Goal: Task Accomplishment & Management: Complete application form

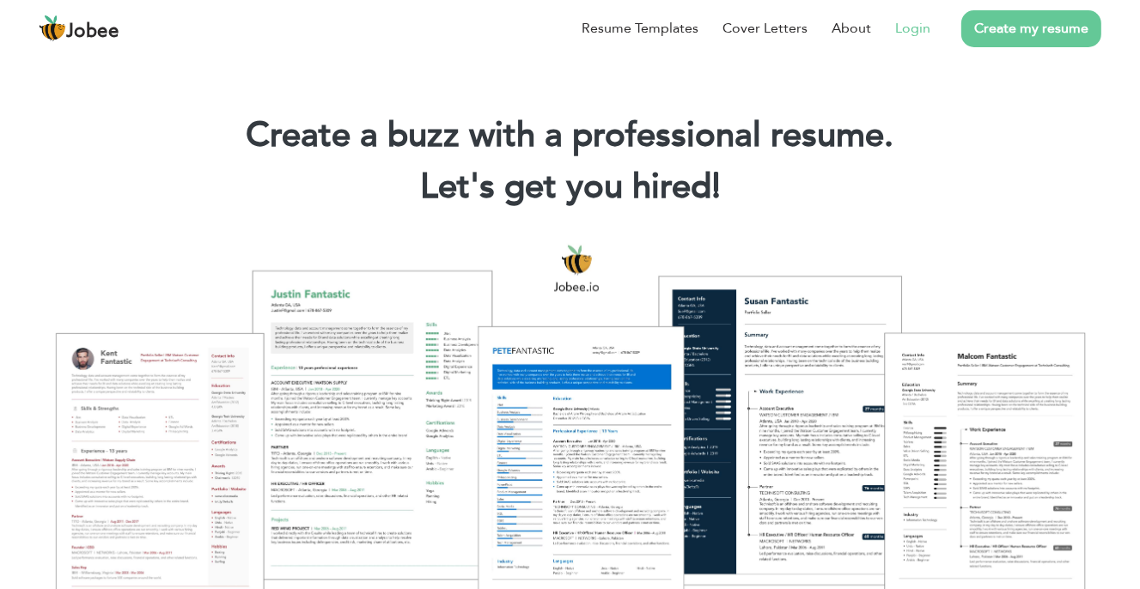
click at [903, 25] on link "Login" at bounding box center [912, 28] width 35 height 21
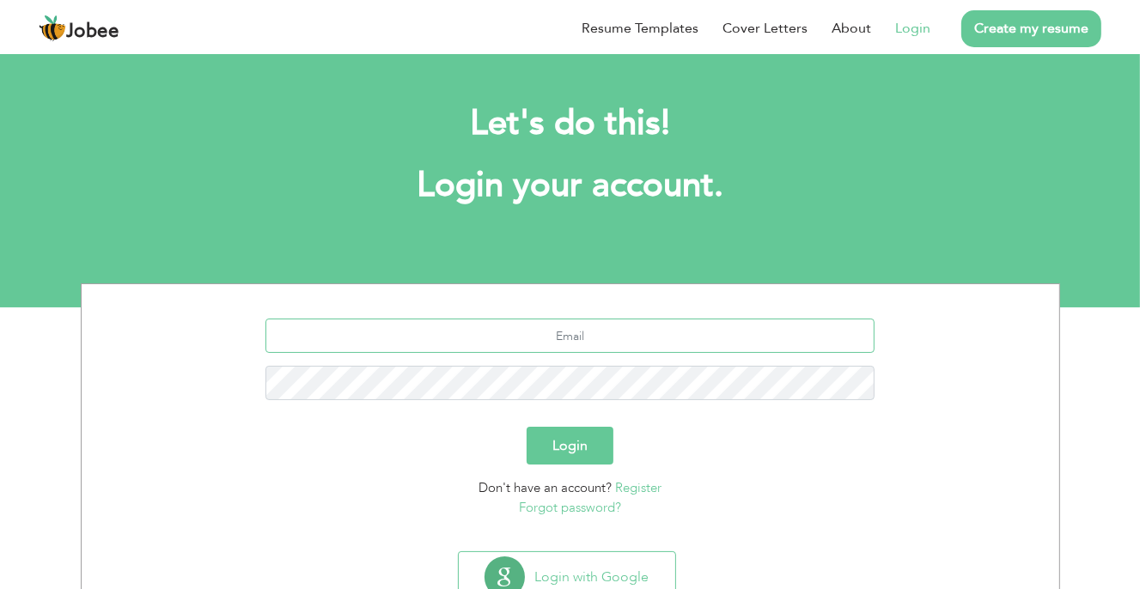
click at [623, 334] on input "text" at bounding box center [569, 336] width 609 height 34
type input "abidhashmi591@gmail.com"
click at [566, 450] on button "Login" at bounding box center [570, 446] width 87 height 38
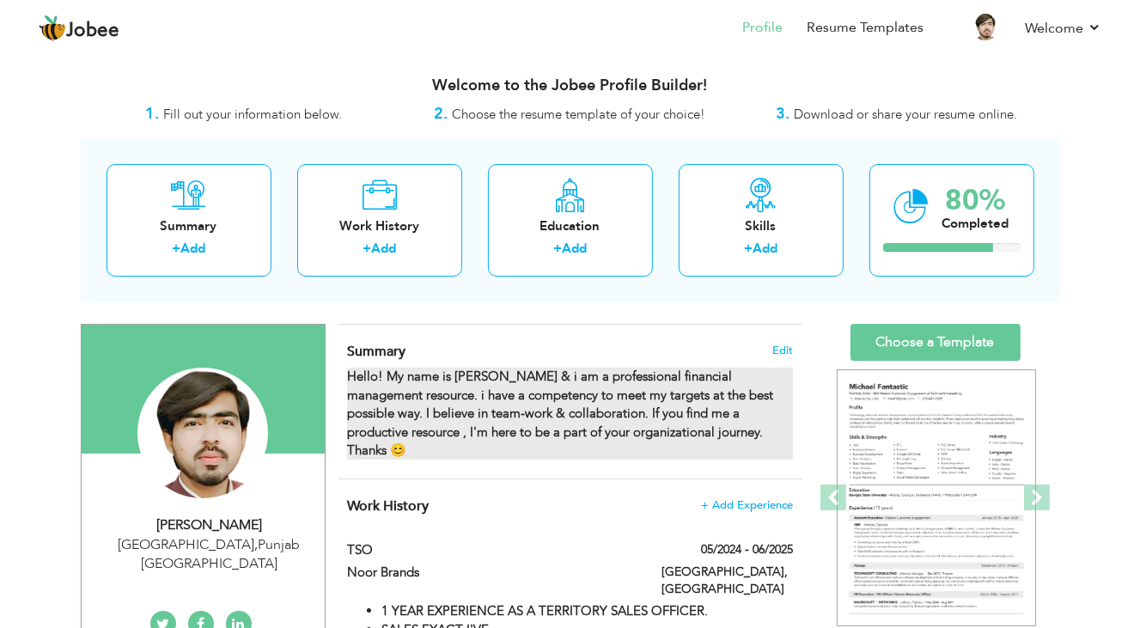
drag, startPoint x: 345, startPoint y: 375, endPoint x: 416, endPoint y: 391, distance: 72.3
click at [416, 391] on div "Summary Edit Hello! My name is Abid & i am a professional financial management …" at bounding box center [570, 402] width 464 height 154
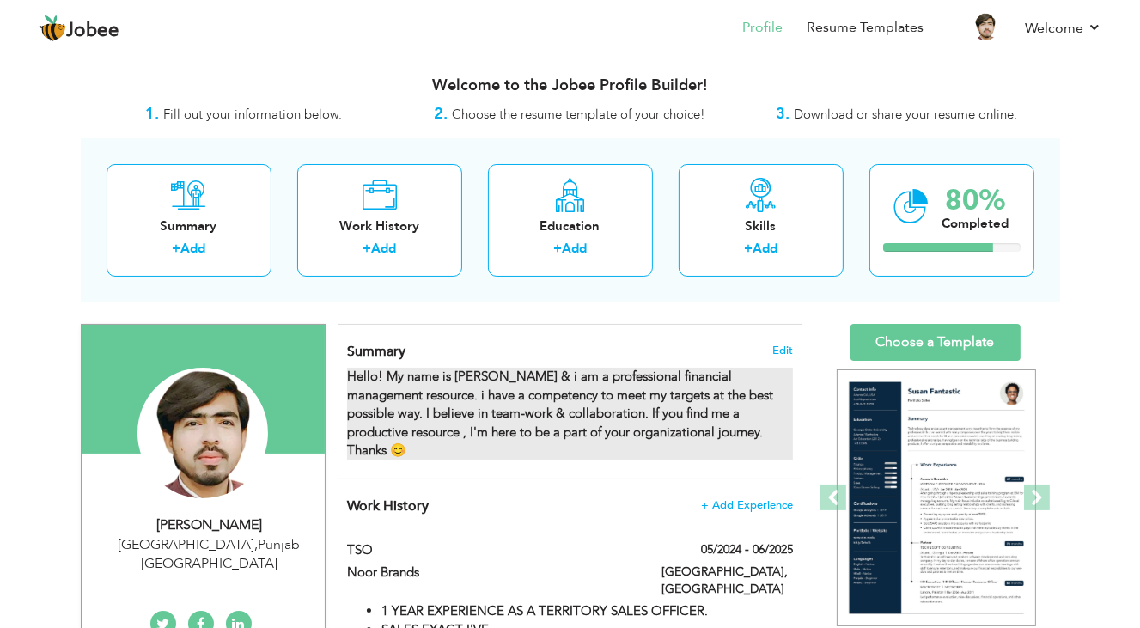
drag, startPoint x: 485, startPoint y: 391, endPoint x: 400, endPoint y: 396, distance: 84.4
click at [400, 396] on strong "Hello! My name is Abid & i am a professional financial management resource. i h…" at bounding box center [560, 413] width 426 height 91
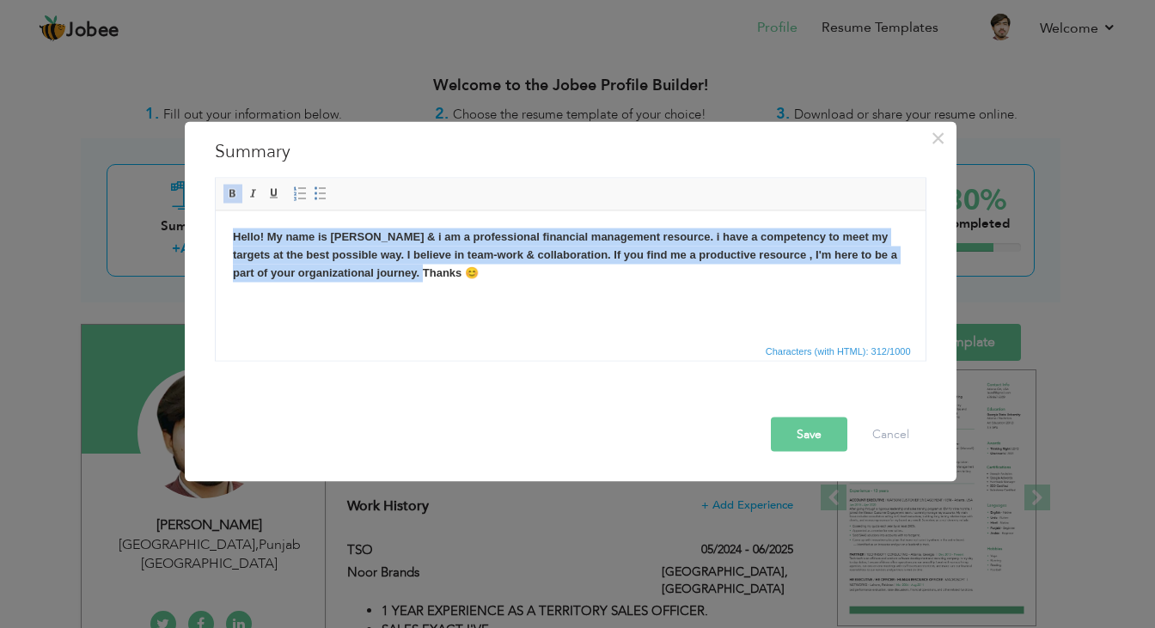
drag, startPoint x: 226, startPoint y: 235, endPoint x: 470, endPoint y: 280, distance: 248.2
click at [470, 280] on html "Hello! My name is Abid & i am a professional financial management resource. i h…" at bounding box center [570, 254] width 710 height 88
copy strong "Hello! My name is Abid & i am a professional financial management resource. i h…"
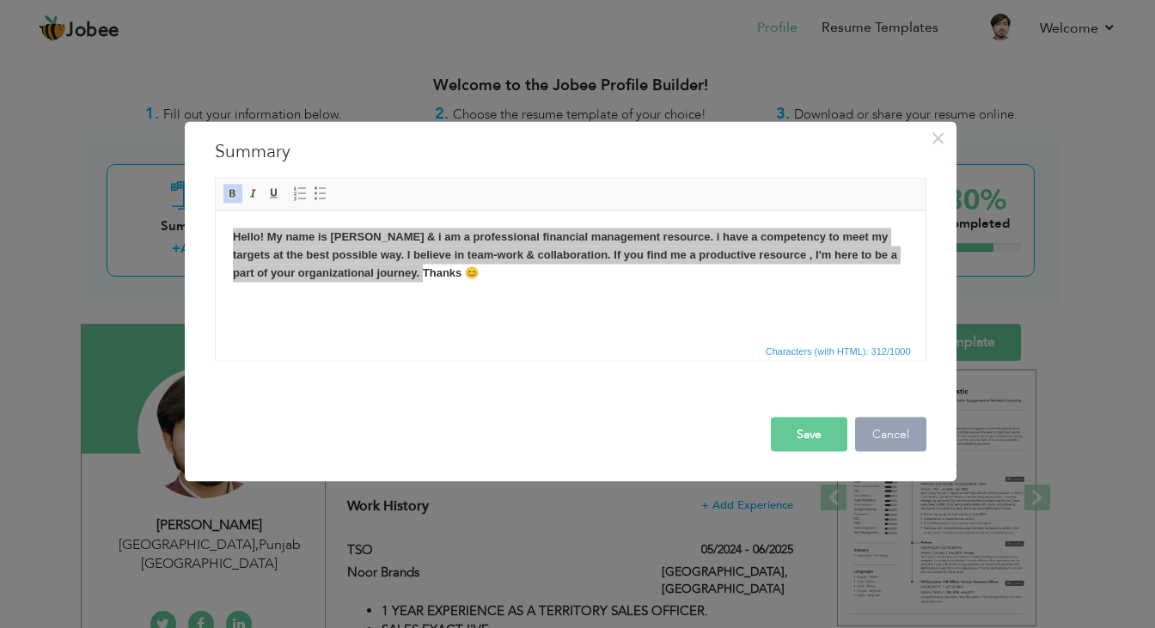
click at [893, 431] on button "Cancel" at bounding box center [890, 434] width 71 height 34
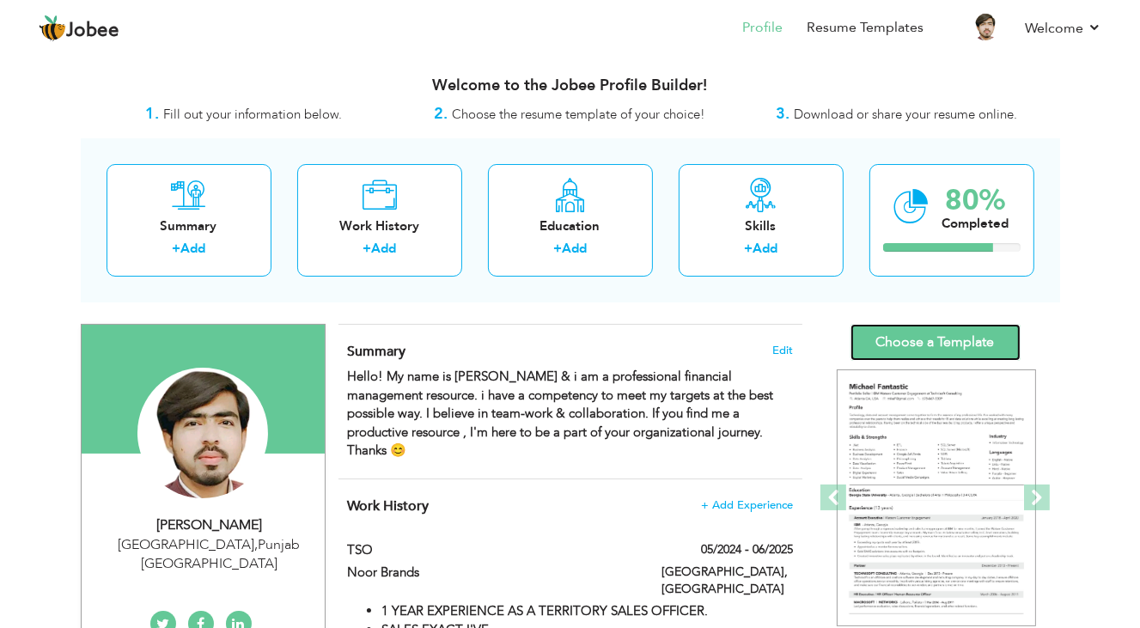
click at [929, 341] on link "Choose a Template" at bounding box center [936, 342] width 170 height 37
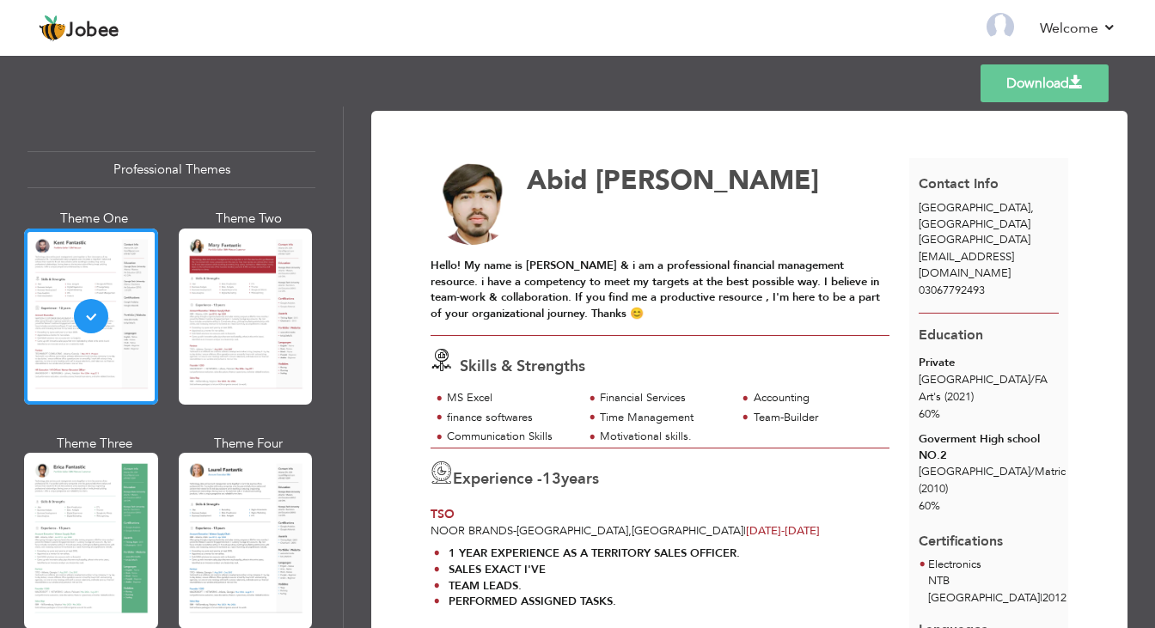
click at [1069, 77] on span at bounding box center [1076, 83] width 14 height 14
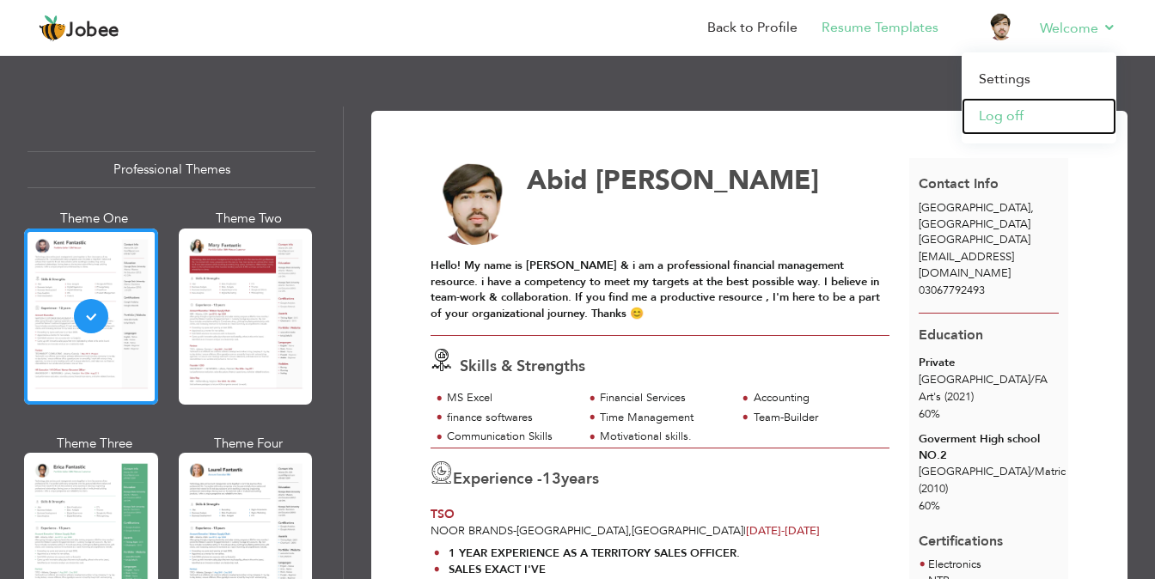
click at [989, 119] on link "Log off" at bounding box center [1038, 116] width 155 height 37
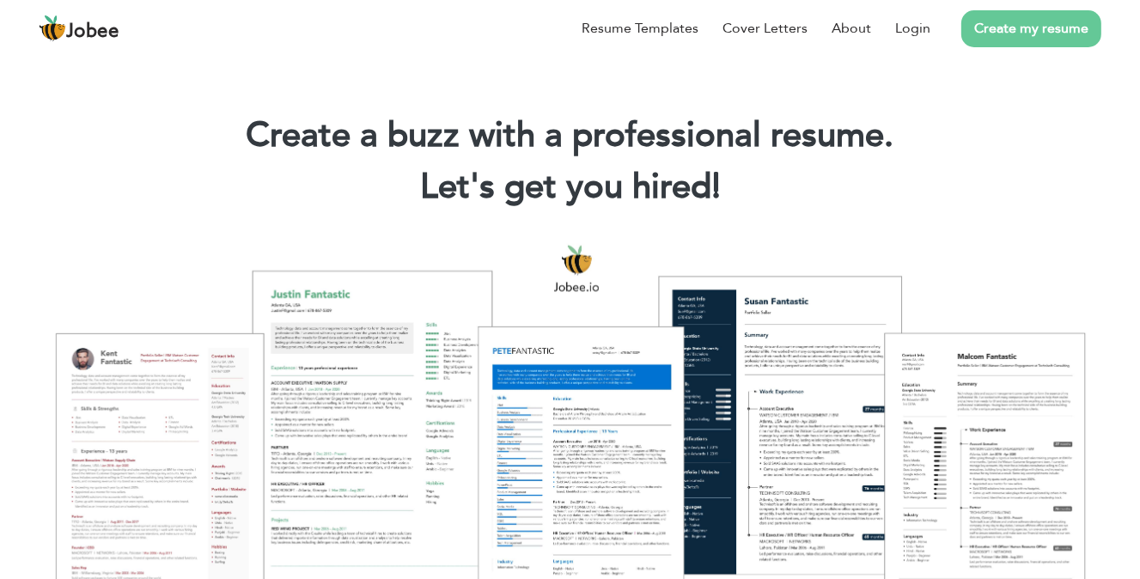
scroll to position [344, 0]
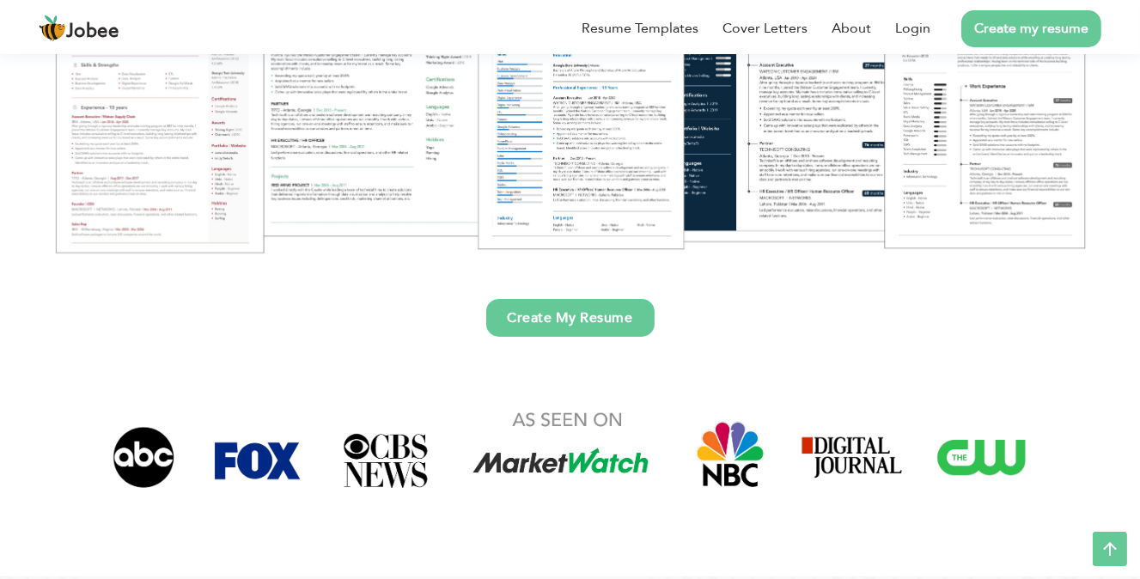
click at [563, 318] on link "Create My Resume" at bounding box center [570, 318] width 168 height 38
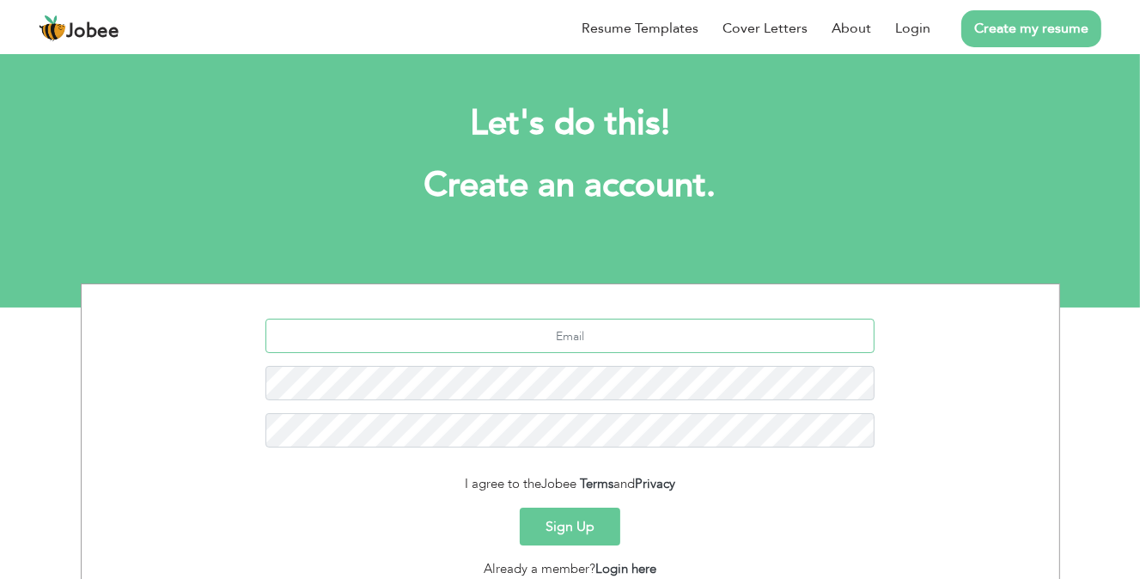
click at [563, 337] on input "text" at bounding box center [569, 336] width 609 height 34
click at [588, 337] on input "text" at bounding box center [569, 336] width 609 height 34
type input "[EMAIL_ADDRESS][DOMAIN_NAME]"
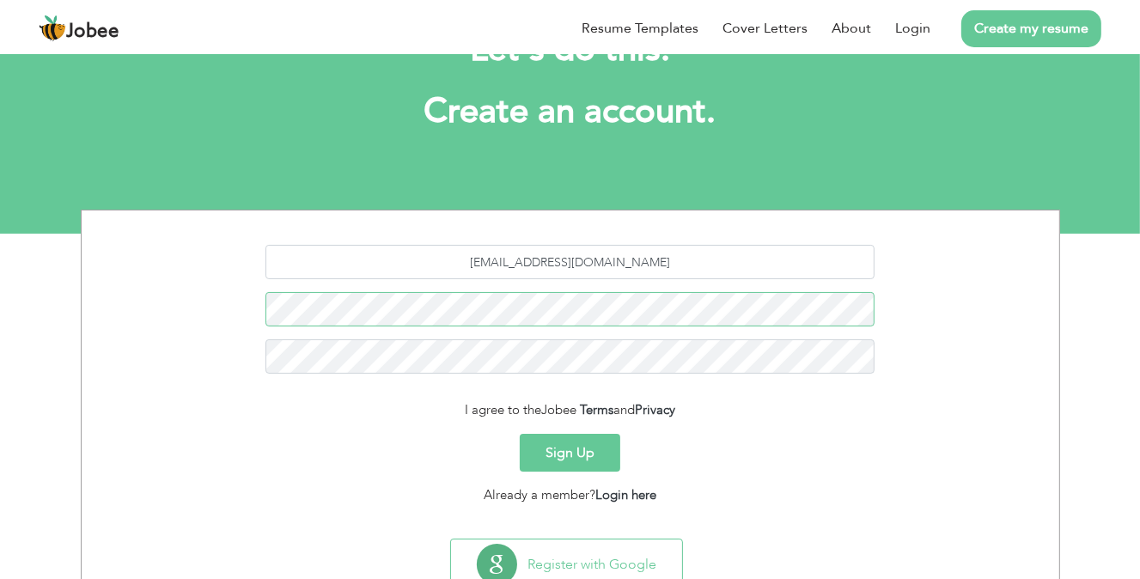
scroll to position [86, 0]
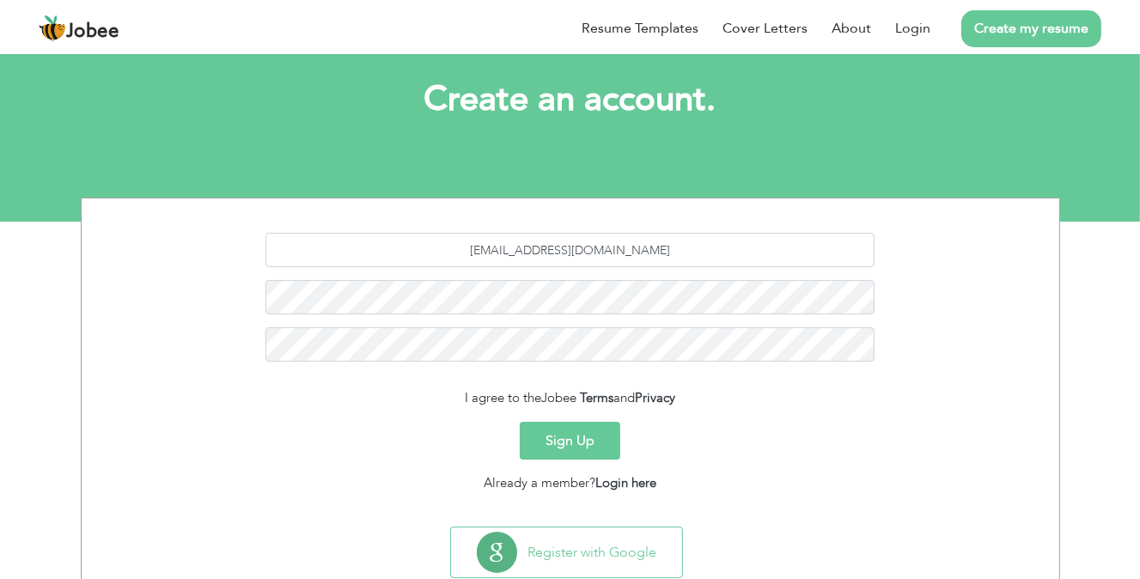
click at [570, 439] on button "Sign Up" at bounding box center [570, 441] width 101 height 38
